Goal: Transaction & Acquisition: Purchase product/service

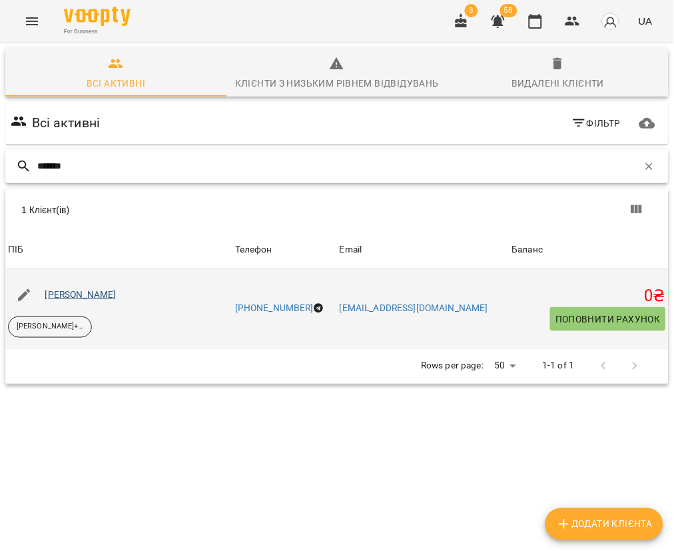
type input "*******"
click at [116, 300] on link "[PERSON_NAME]" at bounding box center [80, 294] width 71 height 11
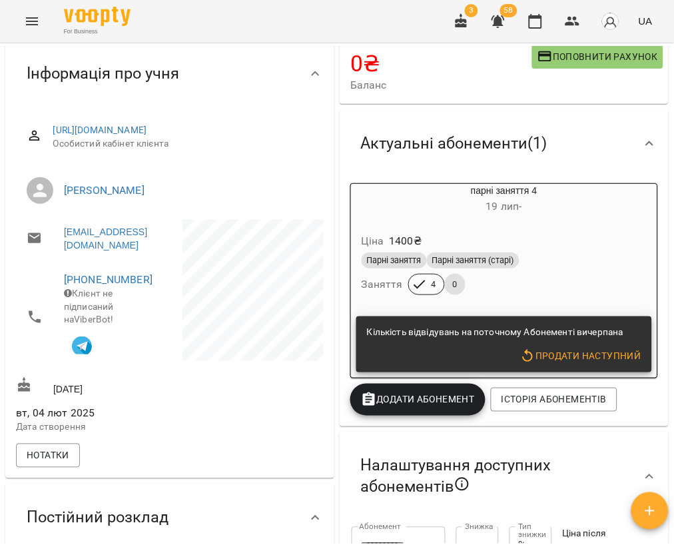
scroll to position [111, 0]
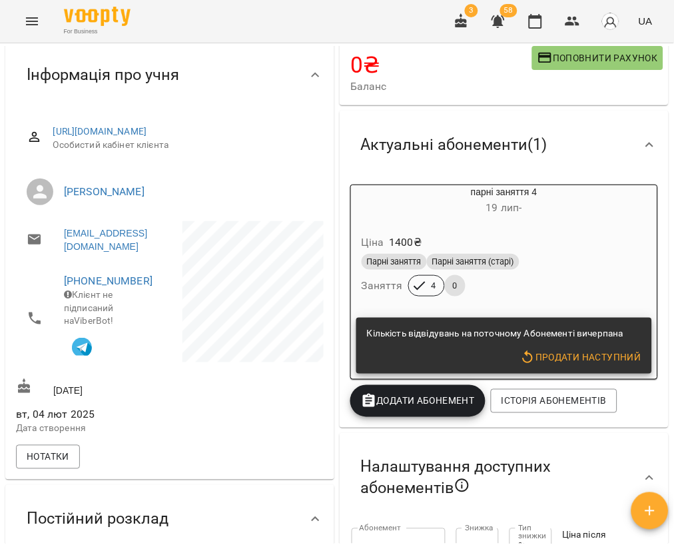
click at [421, 402] on span "Додати Абонемент" at bounding box center [418, 401] width 114 height 16
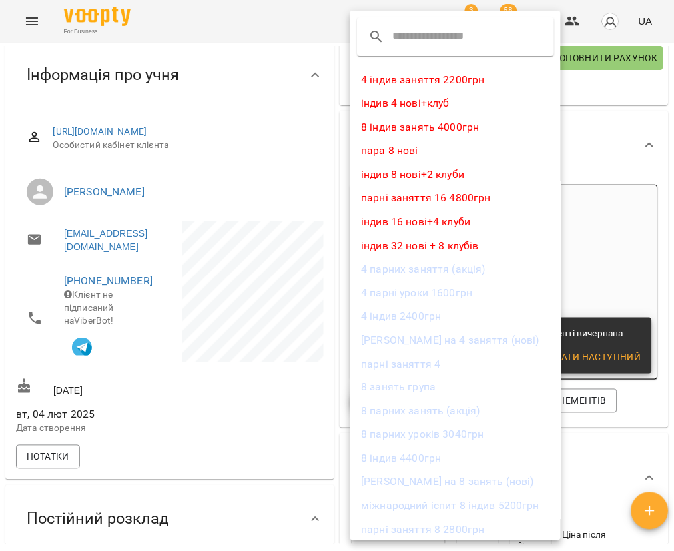
click at [421, 402] on li "8 парних занять (акція)" at bounding box center [455, 411] width 210 height 24
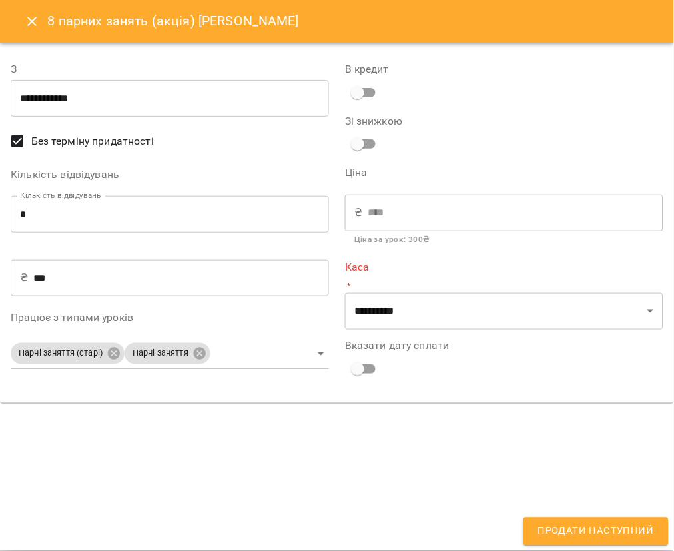
click at [33, 25] on icon "Close" at bounding box center [32, 21] width 16 height 16
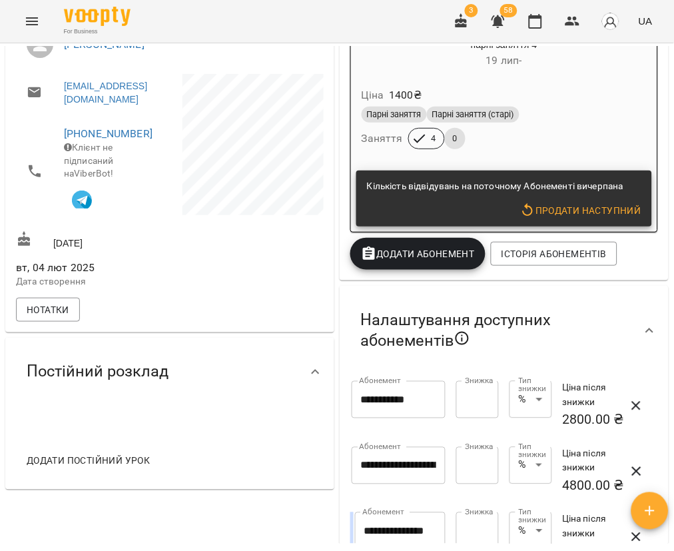
scroll to position [201, 0]
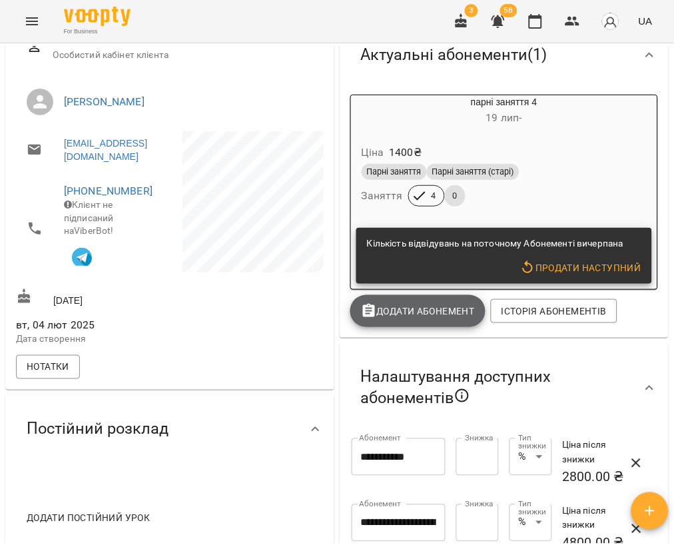
click at [429, 327] on button "Додати Абонемент" at bounding box center [417, 311] width 135 height 32
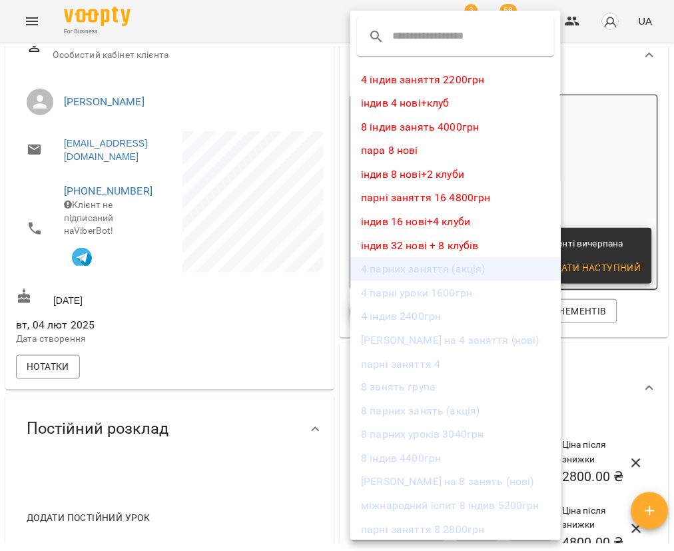
click at [455, 277] on li "4 парних заняття (акція)" at bounding box center [455, 269] width 210 height 24
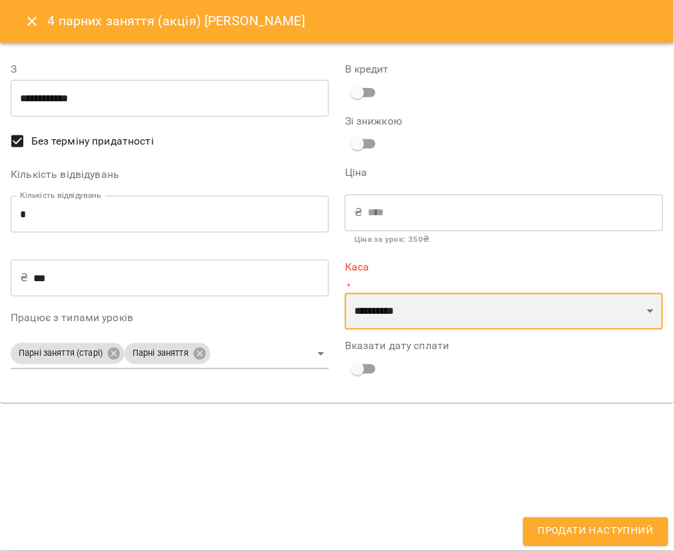
select select "****"
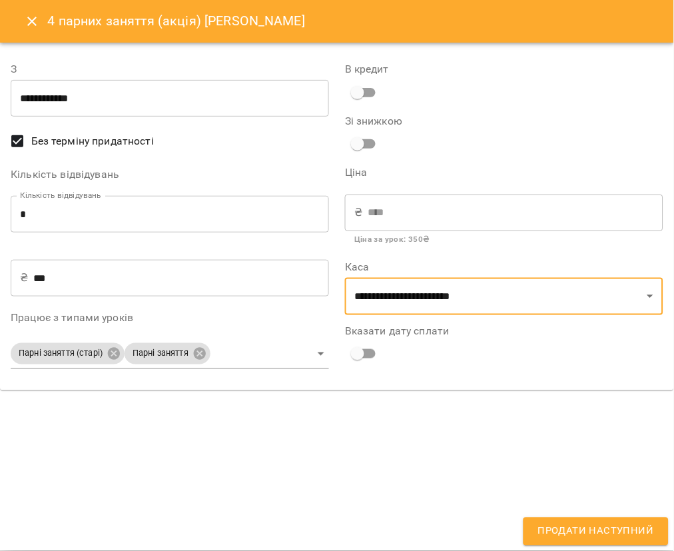
click at [576, 531] on span "Продати наступний" at bounding box center [596, 531] width 116 height 17
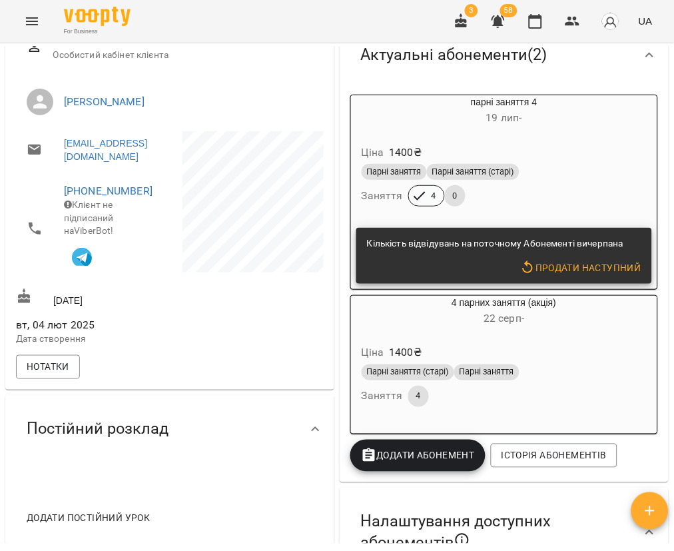
click at [475, 401] on div "Парні заняття (старі) Парні заняття Заняття 4" at bounding box center [504, 385] width 290 height 48
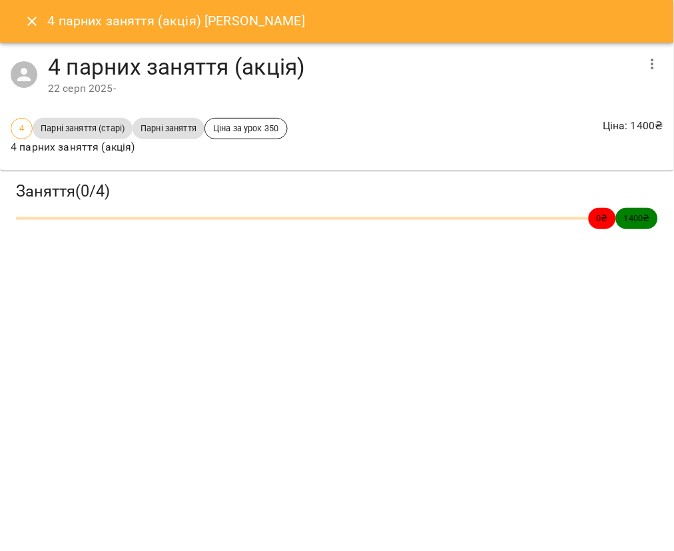
click at [650, 65] on icon "button" at bounding box center [652, 64] width 16 height 16
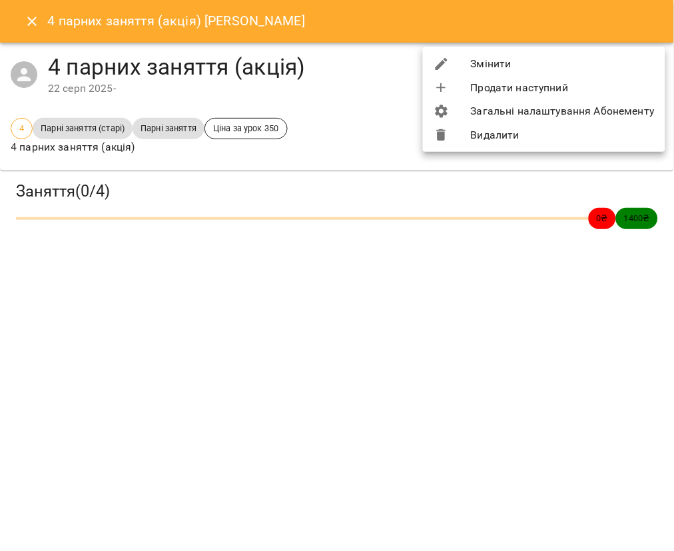
click at [531, 140] on li "Видалити" at bounding box center [544, 135] width 242 height 24
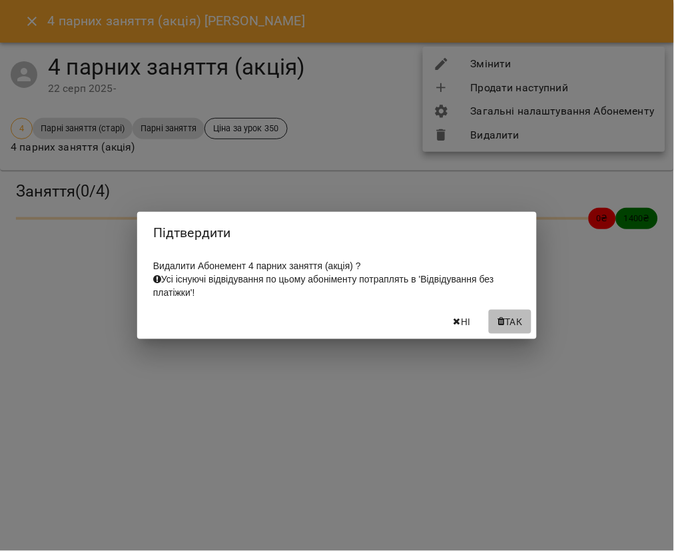
click at [513, 330] on span "Так" at bounding box center [513, 322] width 17 height 16
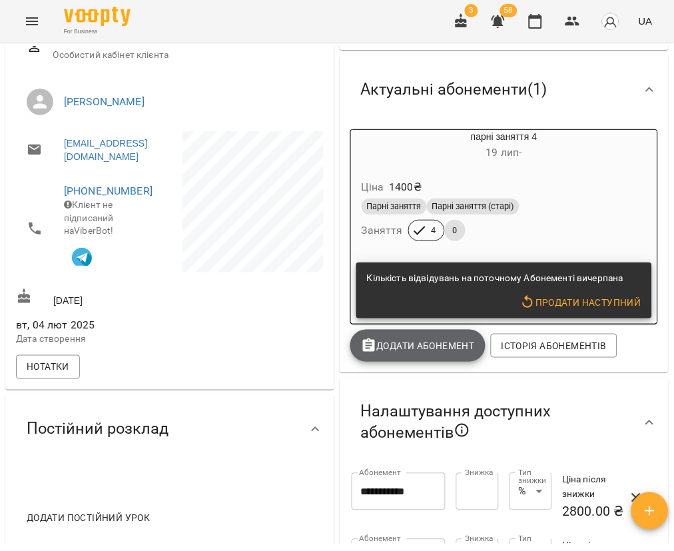
click at [436, 353] on span "Додати Абонемент" at bounding box center [418, 346] width 114 height 16
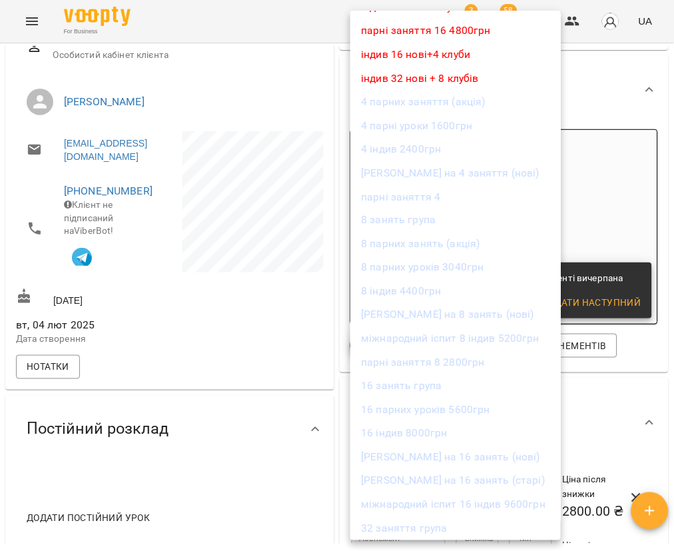
scroll to position [156, 0]
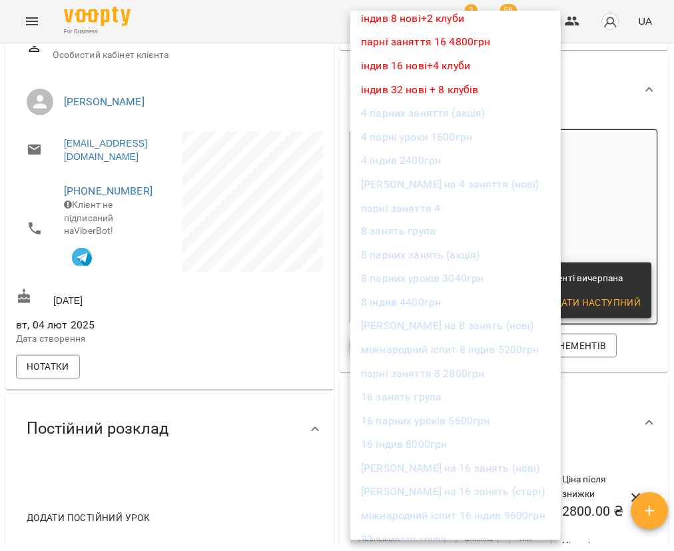
click at [415, 214] on li "парні заняття 4" at bounding box center [455, 208] width 210 height 24
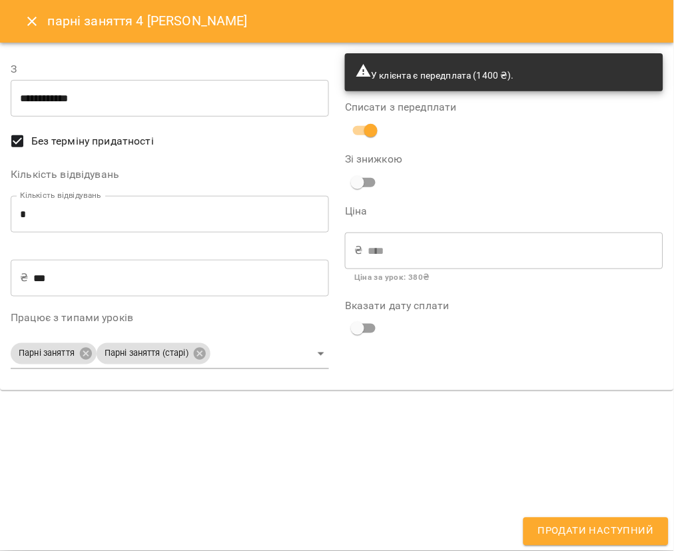
click at [15, 14] on div "парні заняття 4 [PERSON_NAME]" at bounding box center [337, 21] width 674 height 43
click at [37, 24] on icon "Close" at bounding box center [31, 21] width 9 height 9
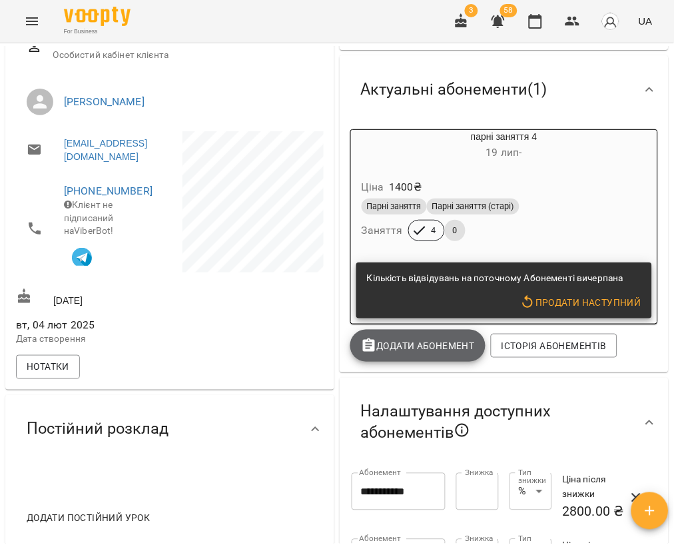
click at [423, 344] on span "Додати Абонемент" at bounding box center [418, 346] width 114 height 16
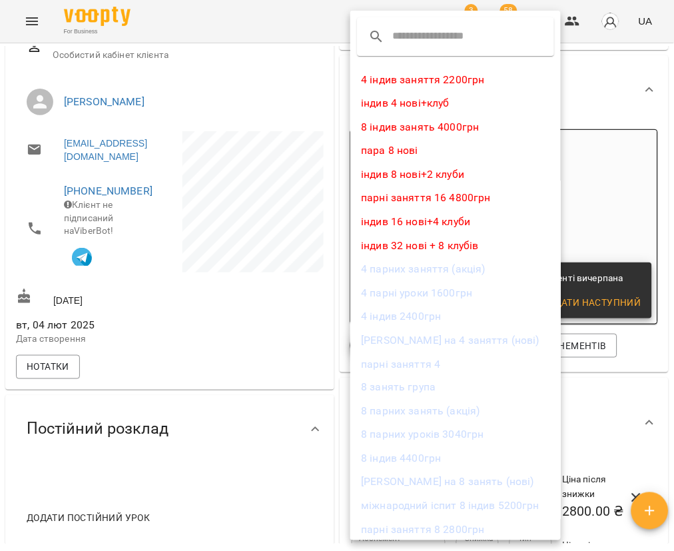
scroll to position [41, 0]
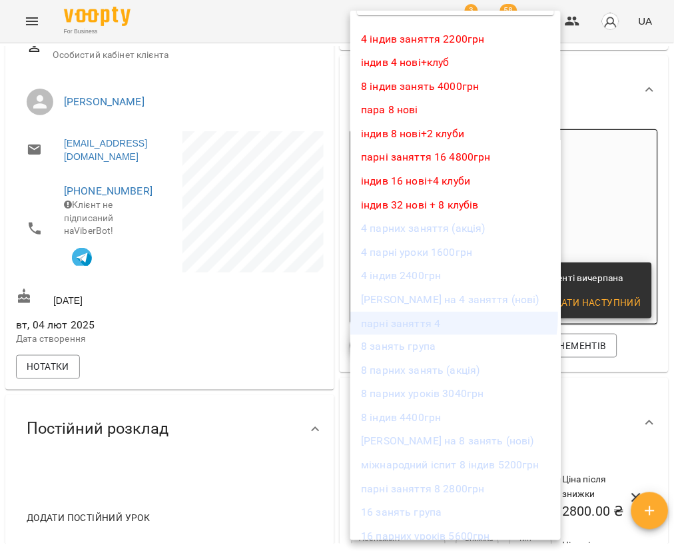
click at [428, 319] on li "парні заняття 4" at bounding box center [455, 324] width 210 height 24
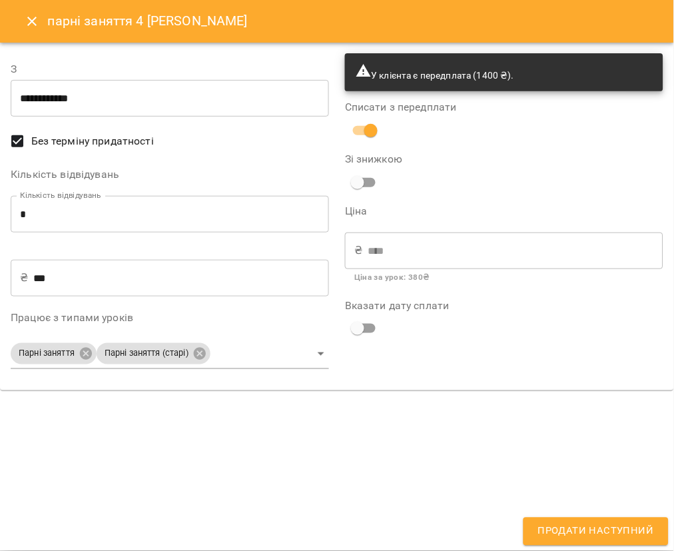
click at [30, 21] on icon "Close" at bounding box center [32, 21] width 16 height 16
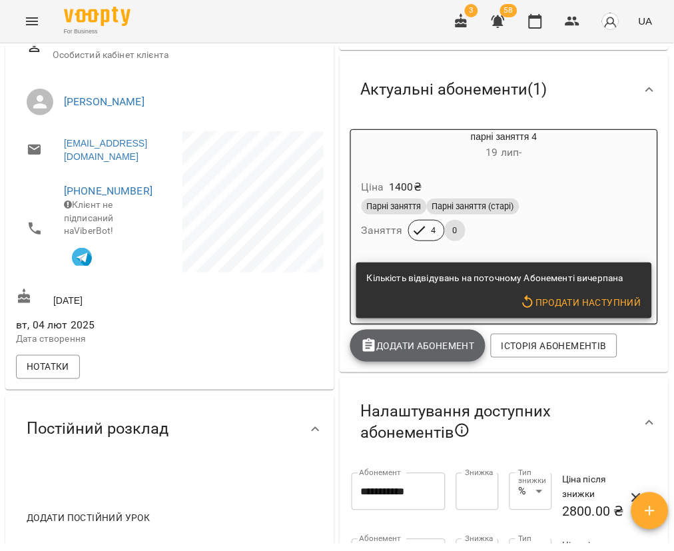
click at [441, 359] on button "Додати Абонемент" at bounding box center [417, 346] width 135 height 32
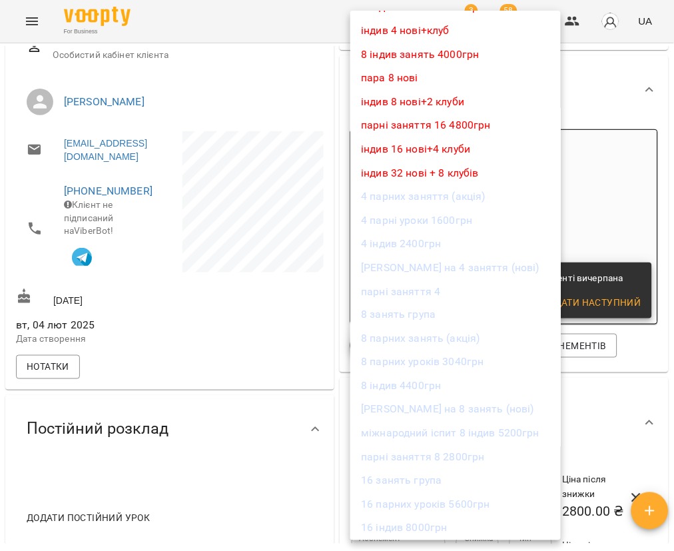
scroll to position [69, 0]
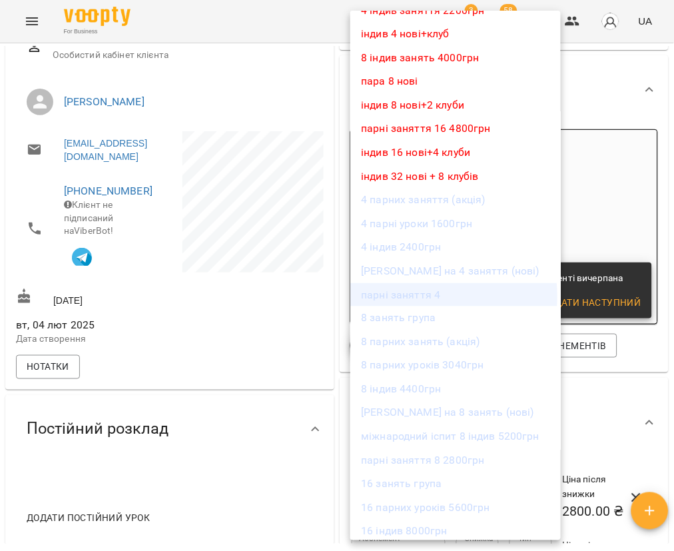
click at [424, 298] on li "парні заняття 4" at bounding box center [455, 295] width 210 height 24
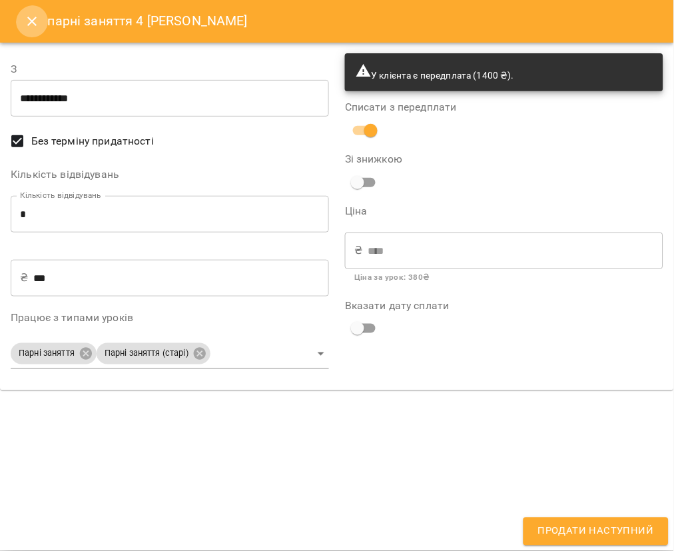
click at [30, 18] on icon "Close" at bounding box center [31, 21] width 9 height 9
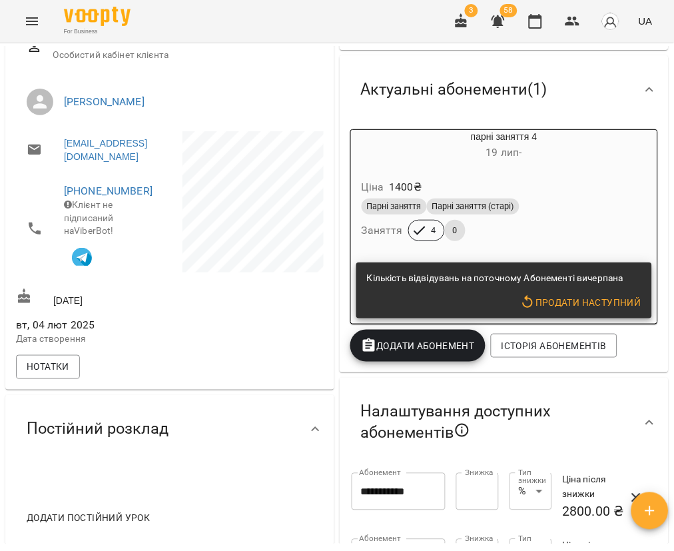
click at [427, 357] on button "Додати Абонемент" at bounding box center [417, 346] width 135 height 32
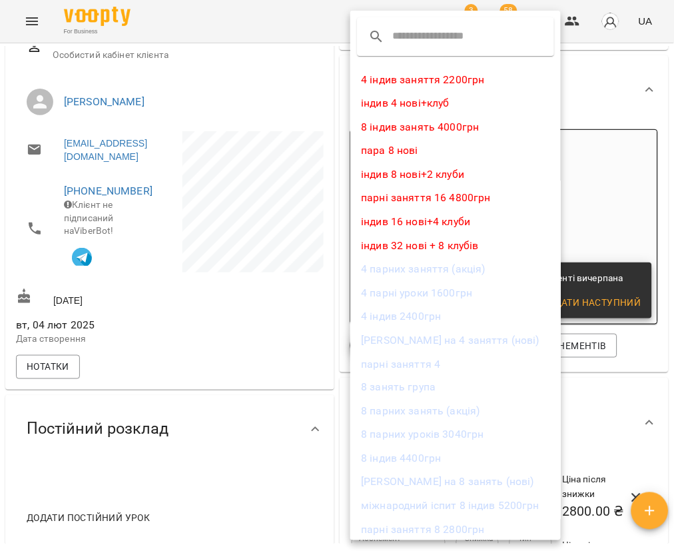
click at [422, 278] on li "4 парних заняття (акція)" at bounding box center [455, 269] width 210 height 24
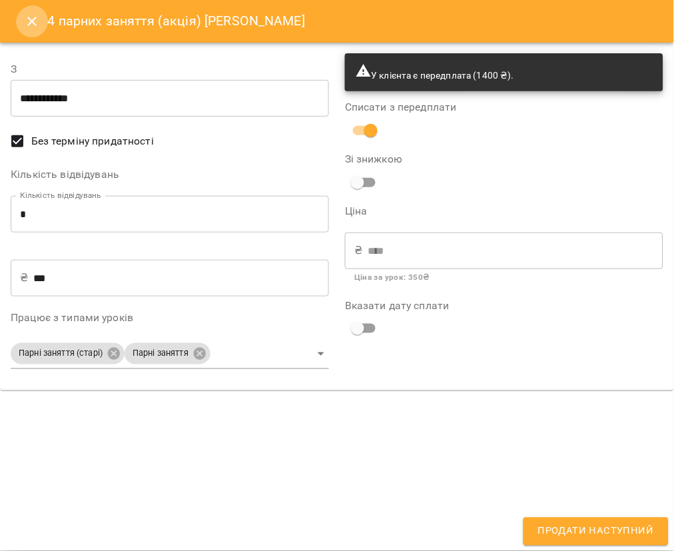
click at [26, 20] on icon "Close" at bounding box center [32, 21] width 16 height 16
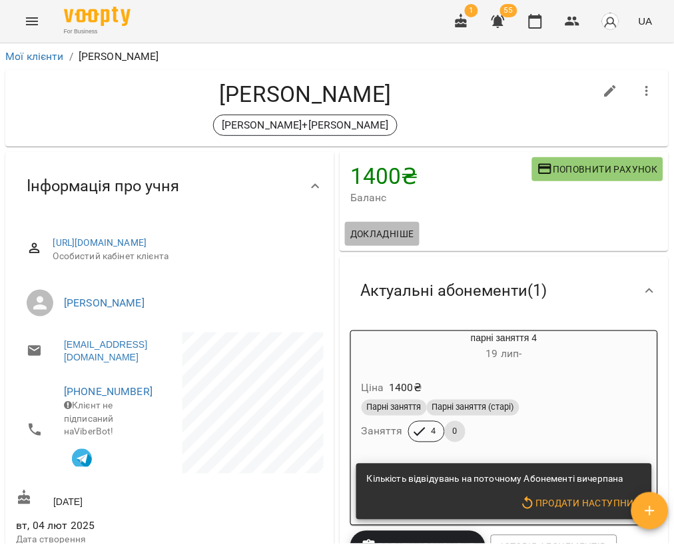
click at [382, 231] on span "Докладніше" at bounding box center [382, 234] width 64 height 16
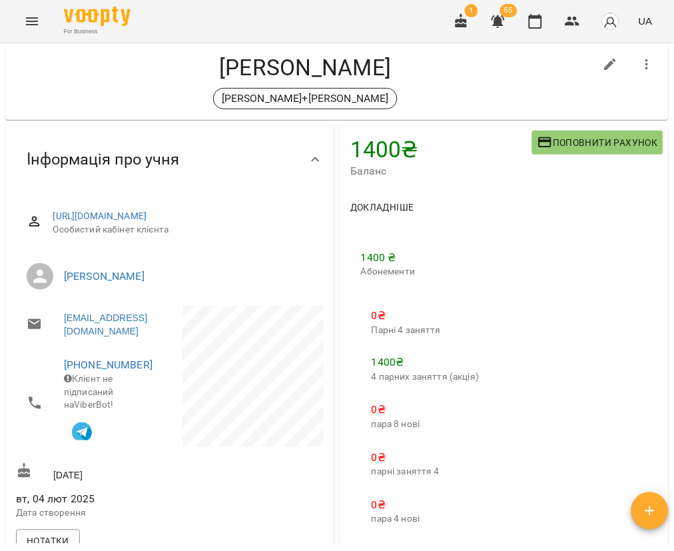
scroll to position [21, 0]
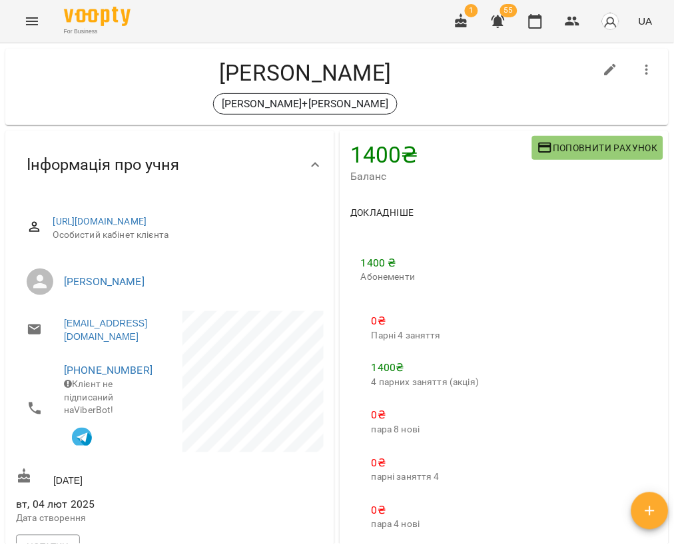
click at [602, 62] on icon "button" at bounding box center [610, 70] width 16 height 16
select select "**"
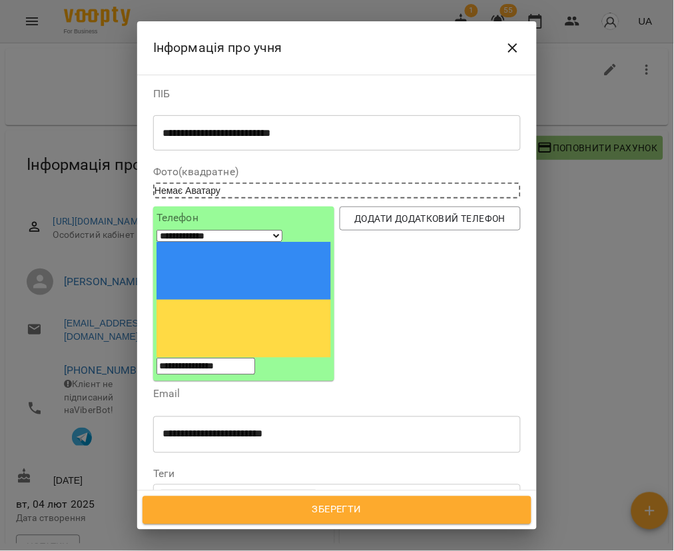
click at [511, 50] on icon "Close" at bounding box center [512, 47] width 9 height 9
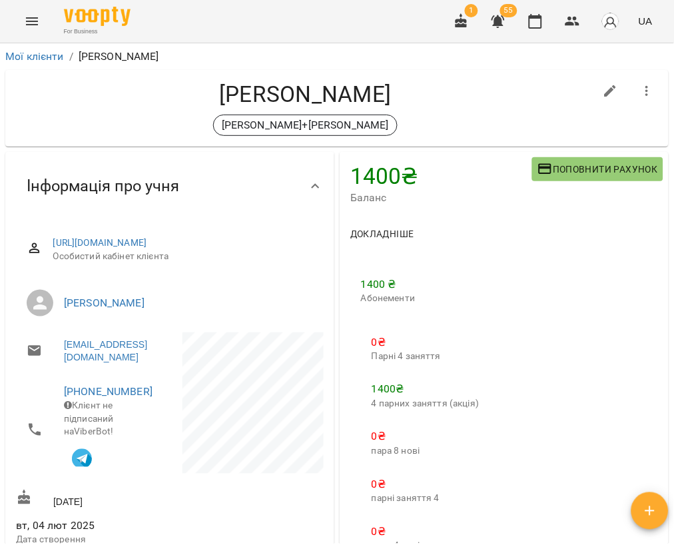
scroll to position [0, 0]
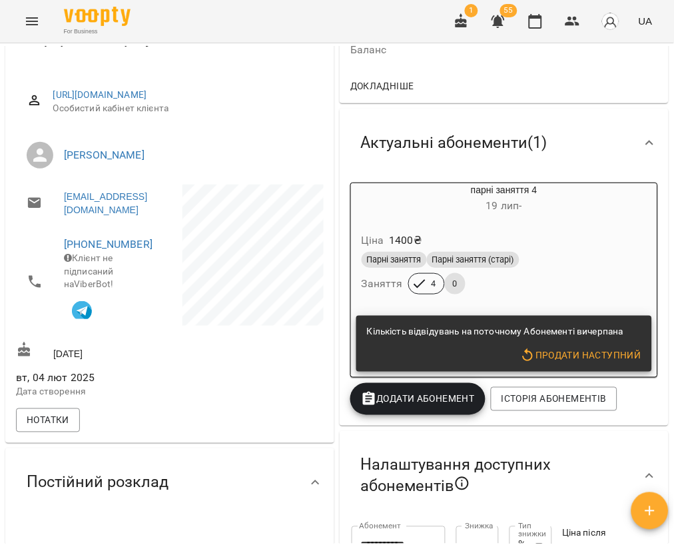
scroll to position [168, 0]
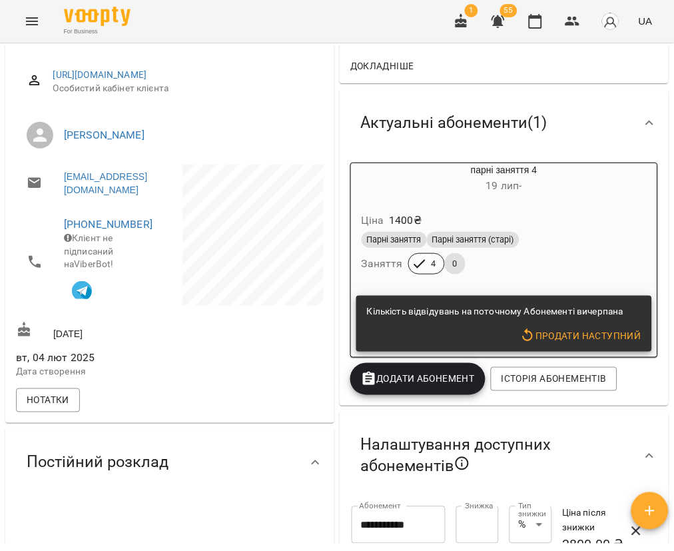
click at [407, 387] on span "Додати Абонемент" at bounding box center [418, 379] width 114 height 16
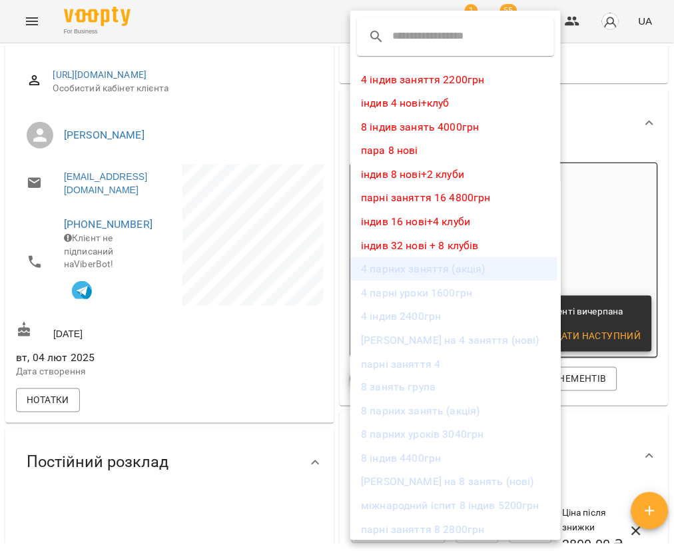
click at [411, 272] on li "4 парних заняття (акція)" at bounding box center [455, 269] width 210 height 24
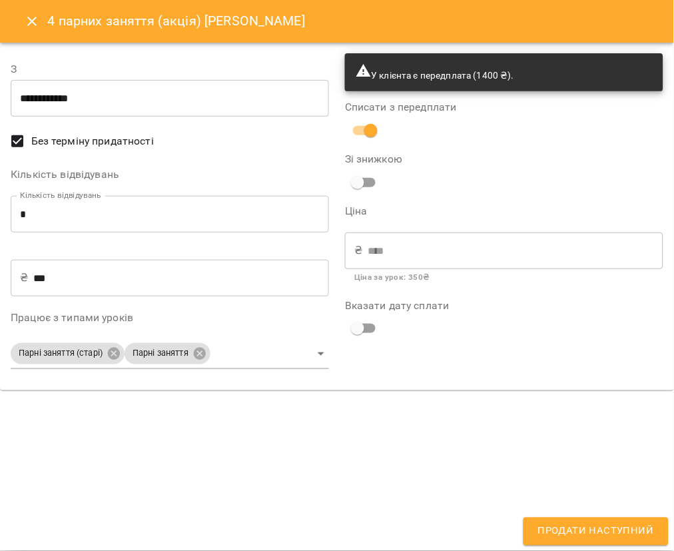
click at [588, 535] on span "Продати наступний" at bounding box center [596, 531] width 116 height 17
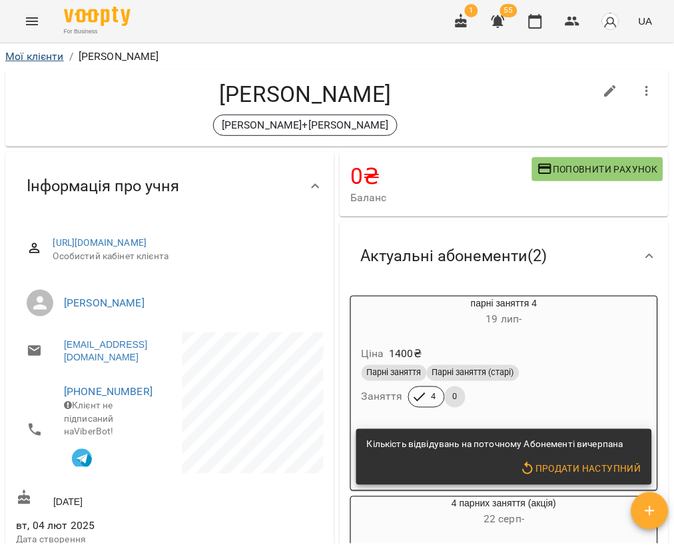
scroll to position [0, 0]
click at [43, 56] on link "Мої клієнти" at bounding box center [34, 56] width 59 height 13
